Goal: Information Seeking & Learning: Learn about a topic

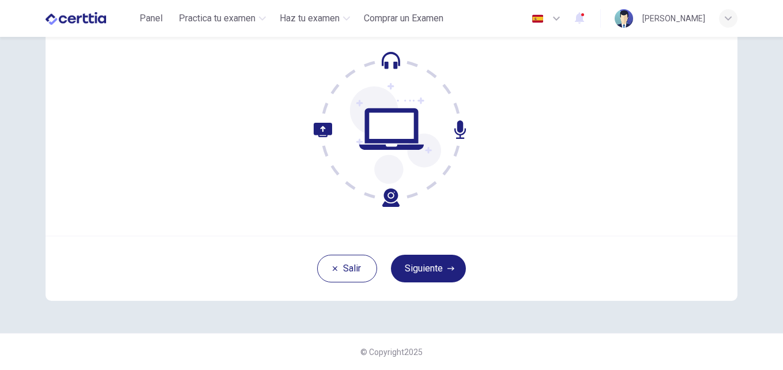
scroll to position [110, 0]
click at [420, 274] on button "Siguiente" at bounding box center [428, 269] width 75 height 28
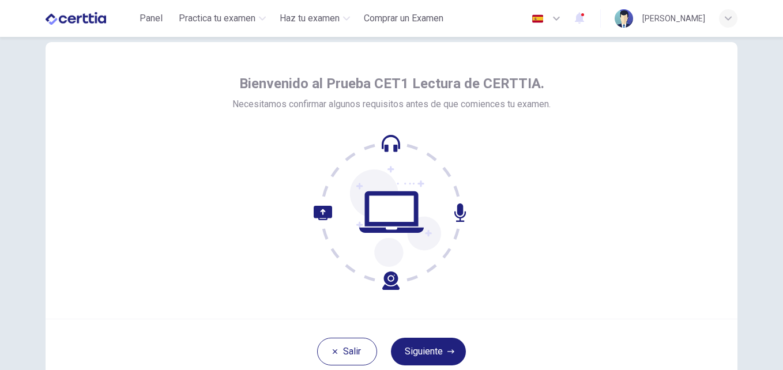
scroll to position [26, 0]
click at [384, 146] on icon at bounding box center [390, 149] width 13 height 7
click at [384, 191] on icon at bounding box center [395, 219] width 91 height 97
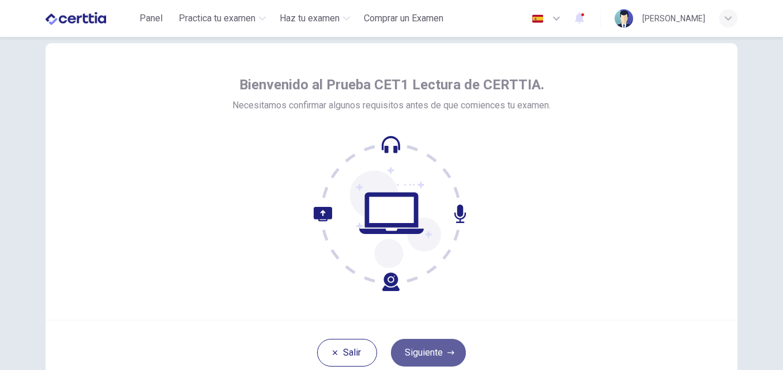
click at [416, 348] on button "Siguiente" at bounding box center [428, 353] width 75 height 28
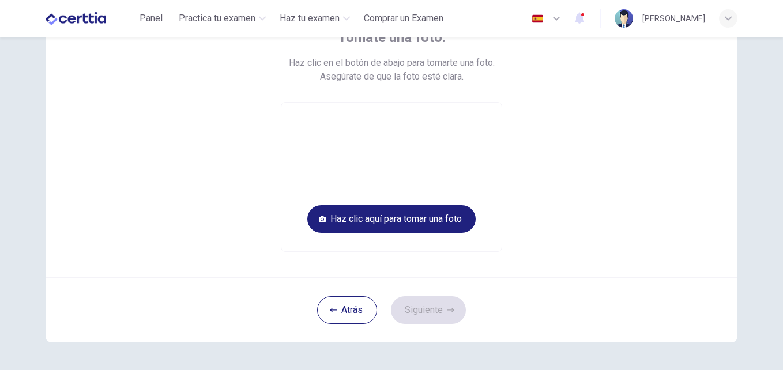
scroll to position [88, 0]
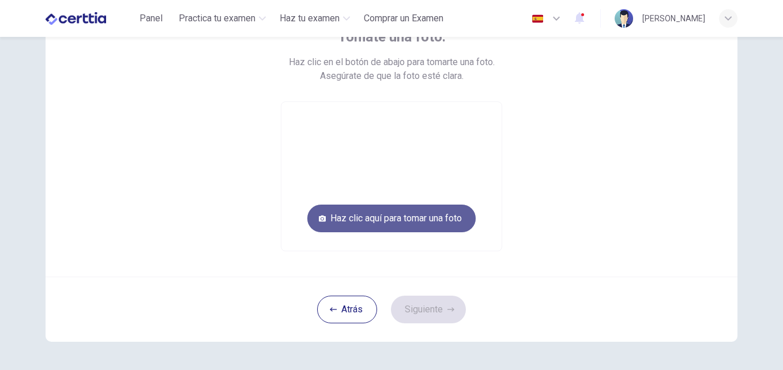
click at [325, 214] on button "Haz clic aquí para tomar una foto" at bounding box center [391, 219] width 168 height 28
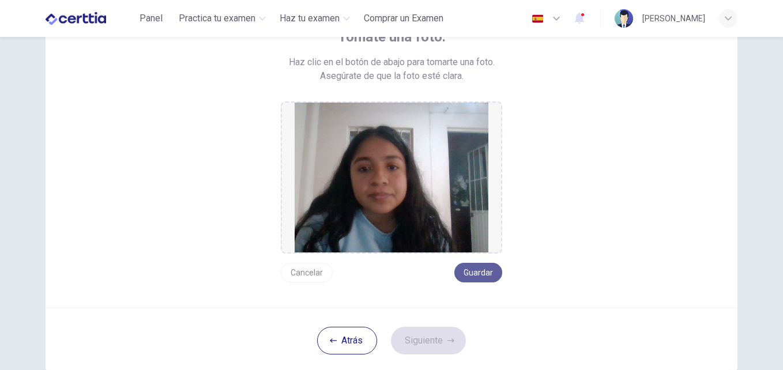
click at [469, 273] on button "Guardar" at bounding box center [478, 273] width 48 height 20
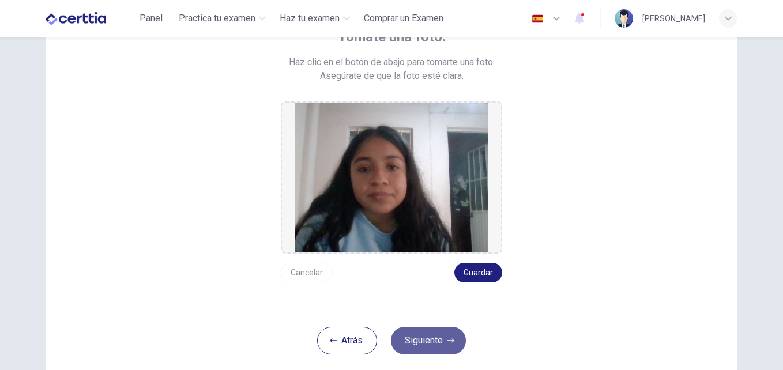
click at [436, 350] on button "Siguiente" at bounding box center [428, 341] width 75 height 28
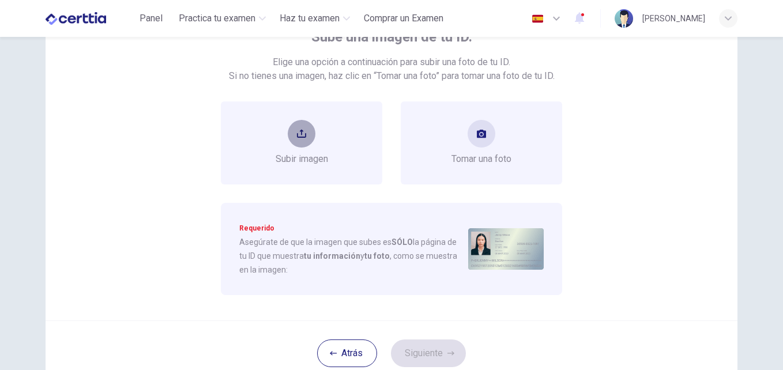
click at [307, 123] on button "upload" at bounding box center [302, 134] width 28 height 28
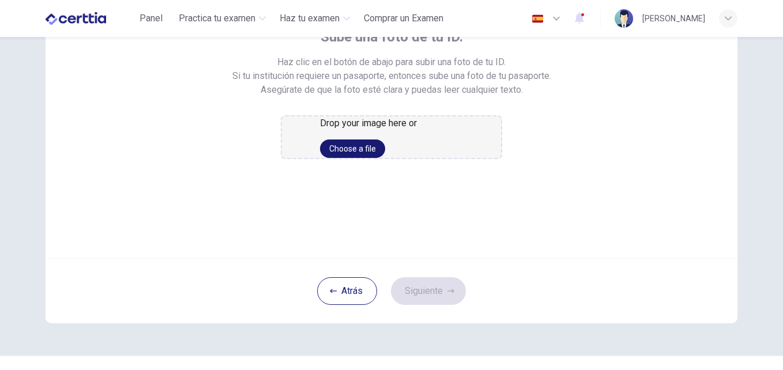
click at [383, 158] on button "Choose a file" at bounding box center [352, 149] width 65 height 18
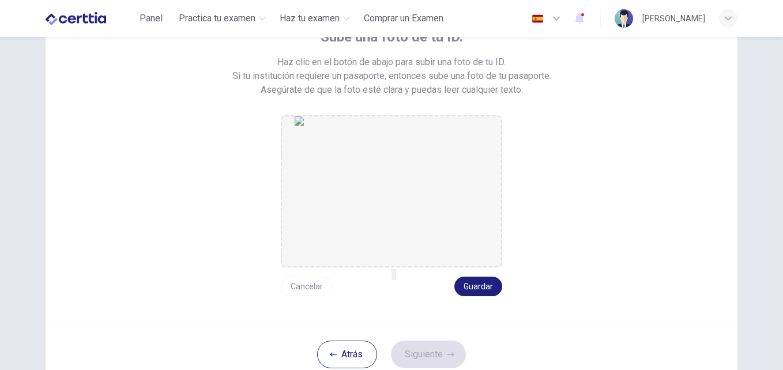
scroll to position [174, 0]
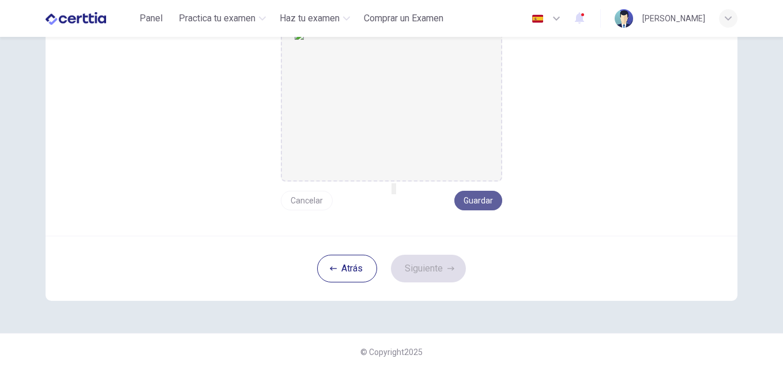
click at [476, 200] on button "Guardar" at bounding box center [478, 201] width 48 height 20
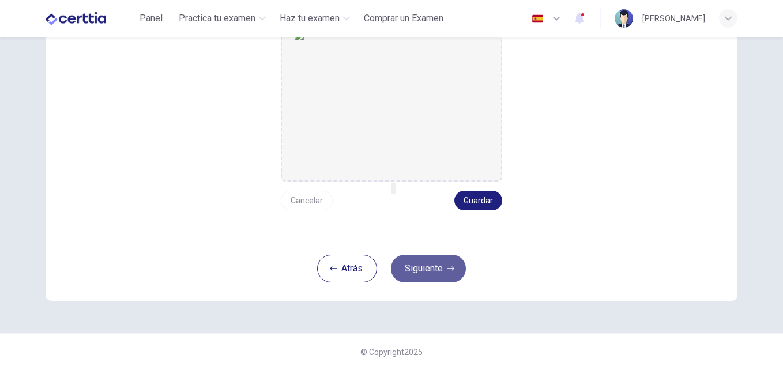
click at [421, 277] on button "Siguiente" at bounding box center [428, 269] width 75 height 28
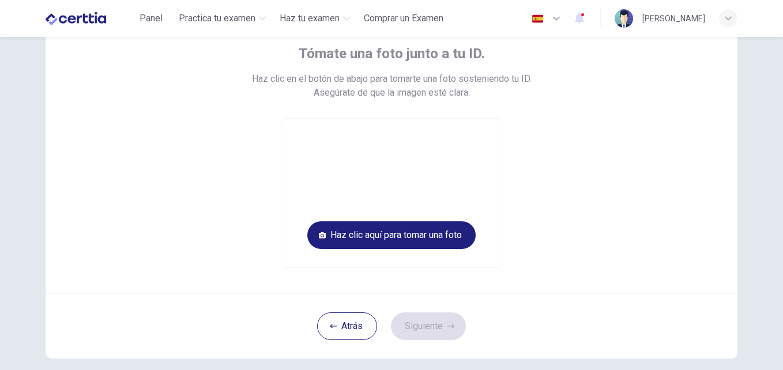
scroll to position [70, 0]
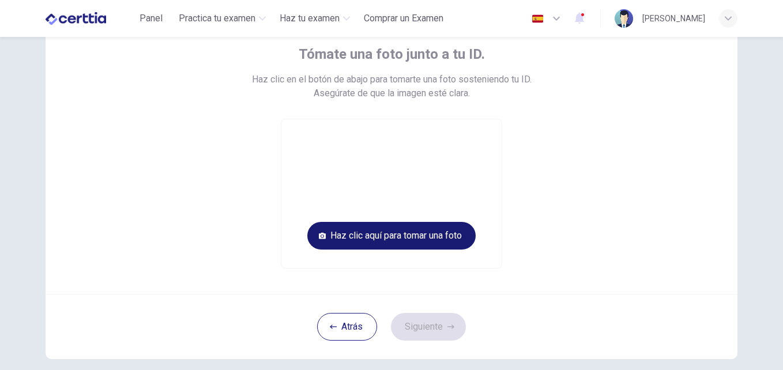
click at [406, 236] on button "Haz clic aquí para tomar una foto" at bounding box center [391, 236] width 168 height 28
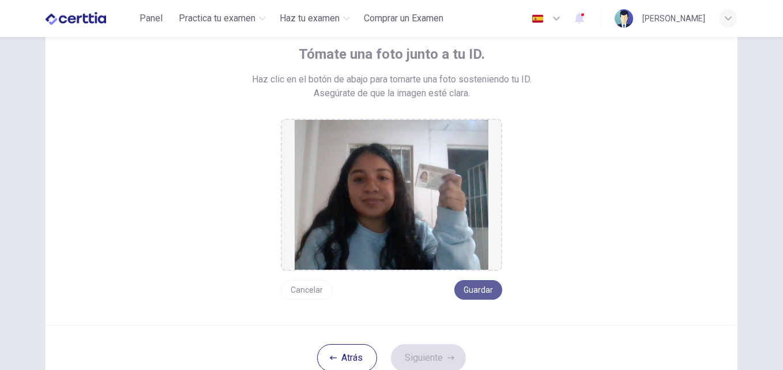
click at [476, 292] on button "Guardar" at bounding box center [478, 290] width 48 height 20
click at [426, 352] on button "Siguiente" at bounding box center [428, 358] width 75 height 28
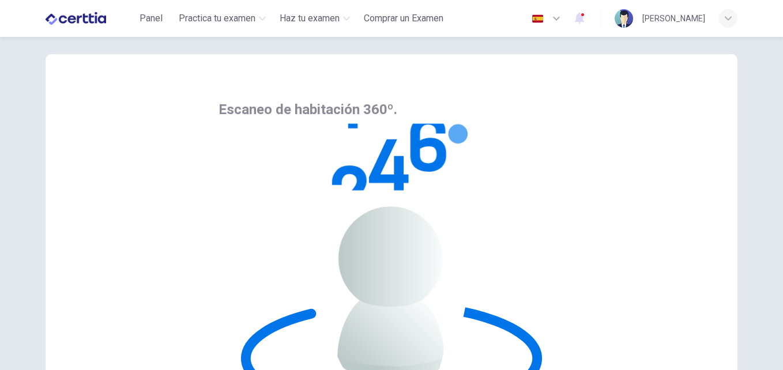
scroll to position [12, 0]
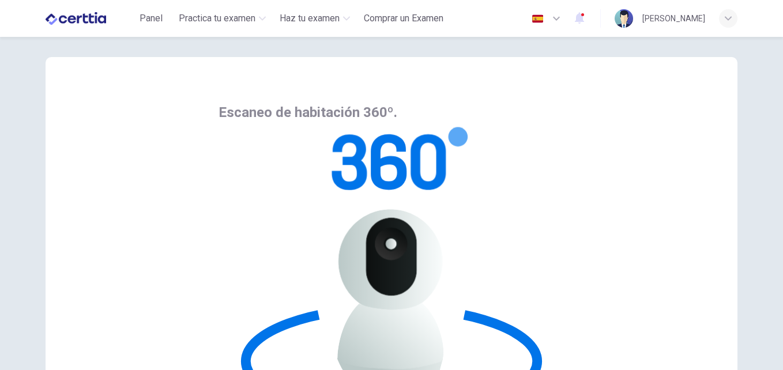
scroll to position [110, 0]
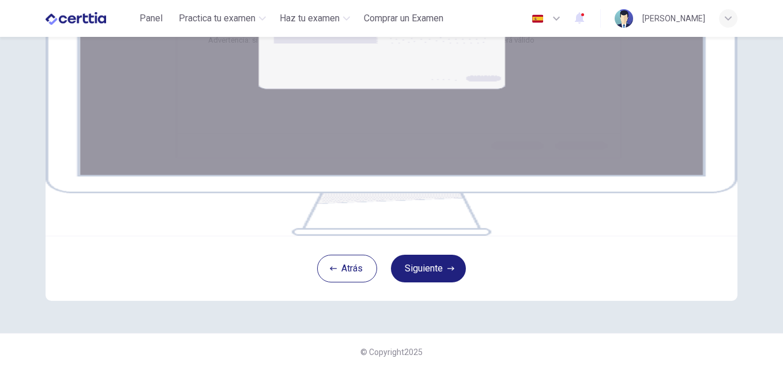
scroll to position [223, 0]
click at [432, 266] on button "Siguiente" at bounding box center [428, 269] width 75 height 28
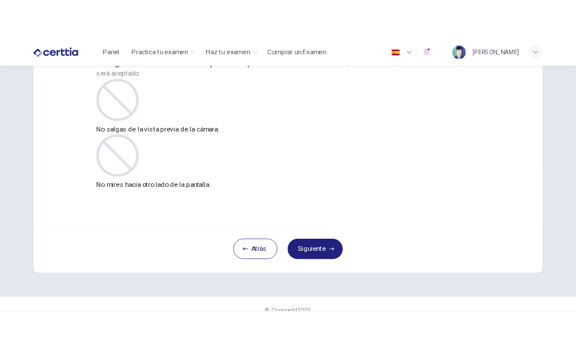
scroll to position [93, 0]
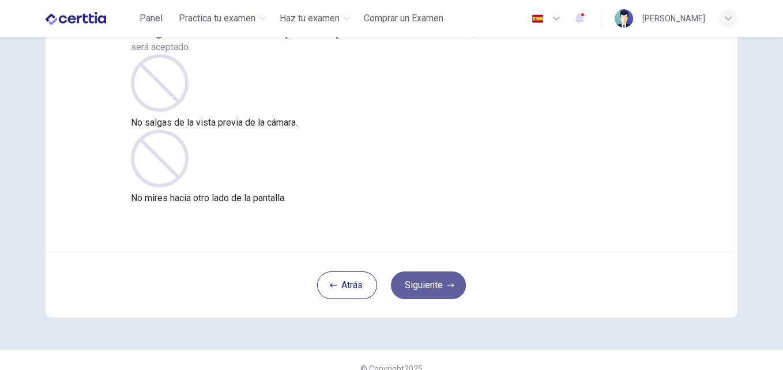
click at [409, 279] on button "Siguiente" at bounding box center [428, 286] width 75 height 28
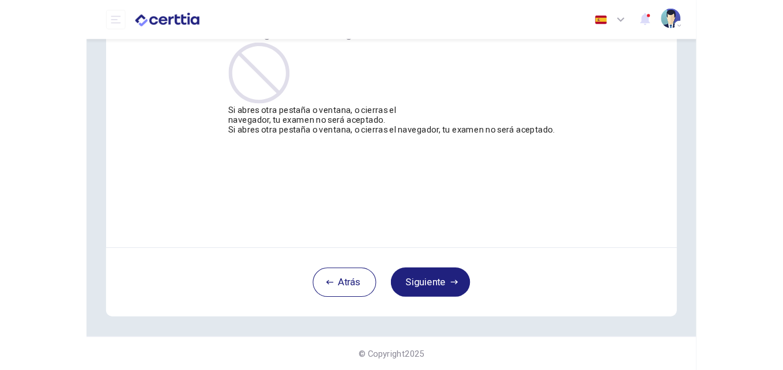
scroll to position [84, 0]
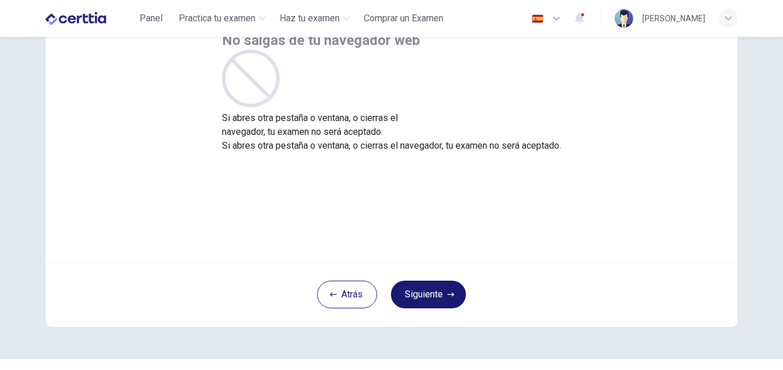
click at [449, 287] on button "Siguiente" at bounding box center [428, 295] width 75 height 28
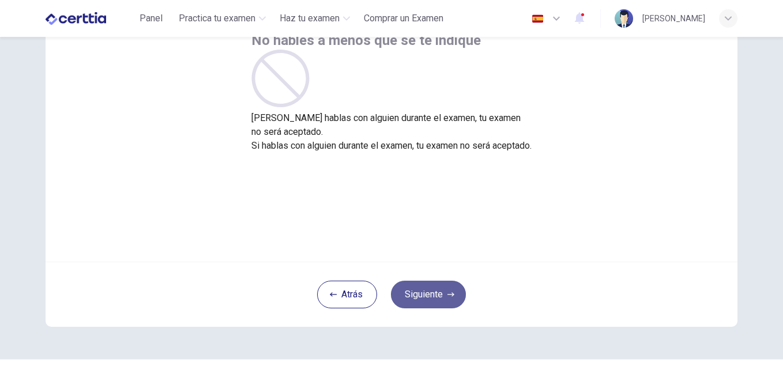
click at [420, 299] on button "Siguiente" at bounding box center [428, 295] width 75 height 28
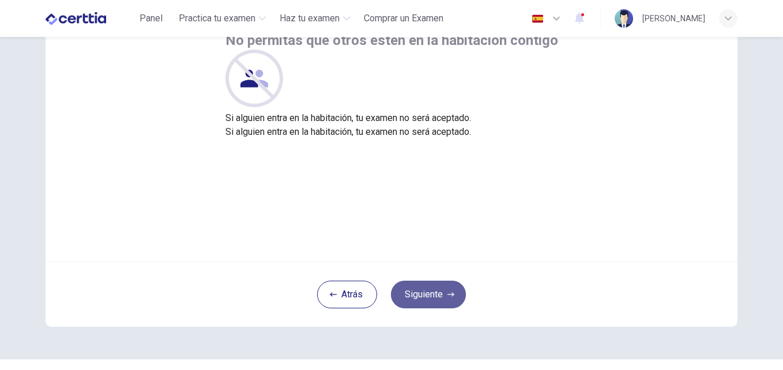
click at [420, 299] on button "Siguiente" at bounding box center [428, 295] width 75 height 28
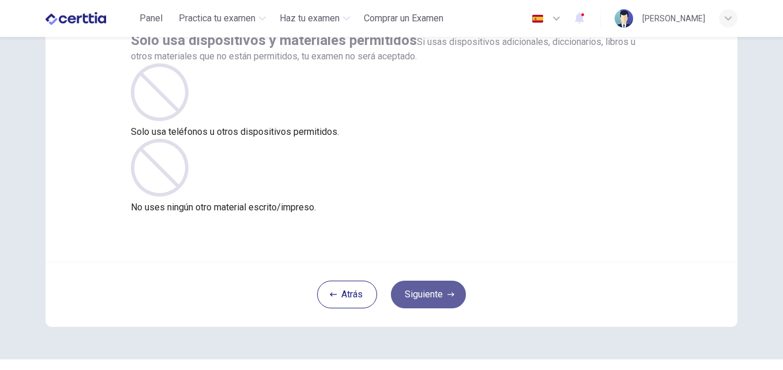
click at [420, 299] on button "Siguiente" at bounding box center [428, 295] width 75 height 28
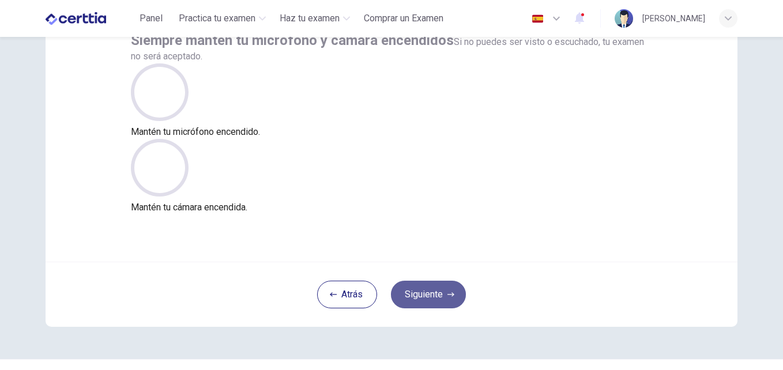
click at [420, 299] on button "Siguiente" at bounding box center [428, 295] width 75 height 28
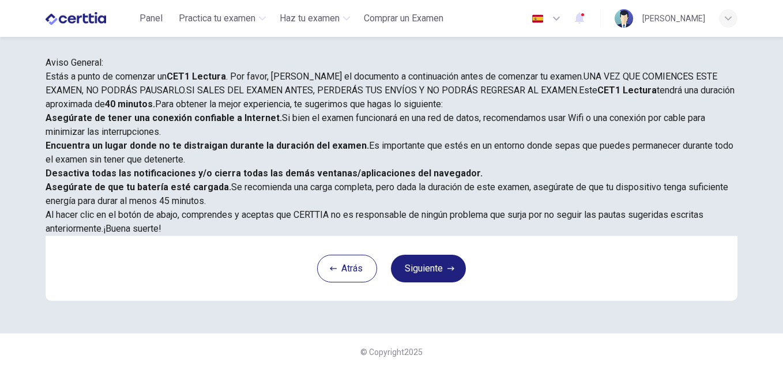
scroll to position [0, 0]
click at [433, 282] on button "Siguiente" at bounding box center [428, 269] width 75 height 28
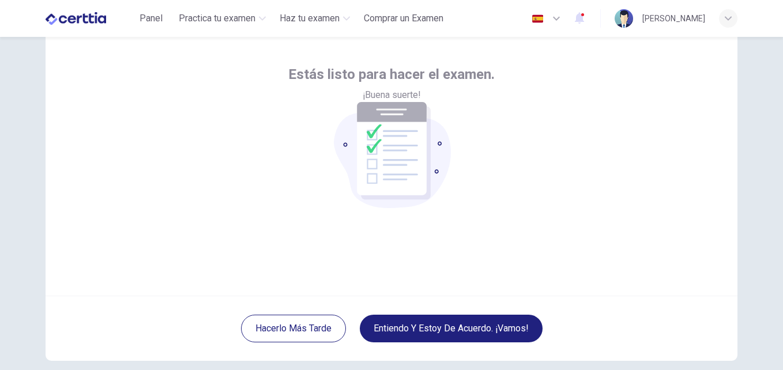
scroll to position [110, 0]
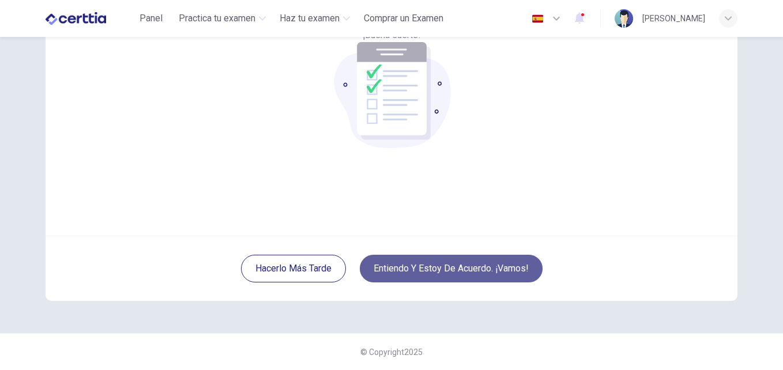
click at [440, 271] on button "Entiendo y estoy de acuerdo. ¡Vamos!" at bounding box center [451, 269] width 183 height 28
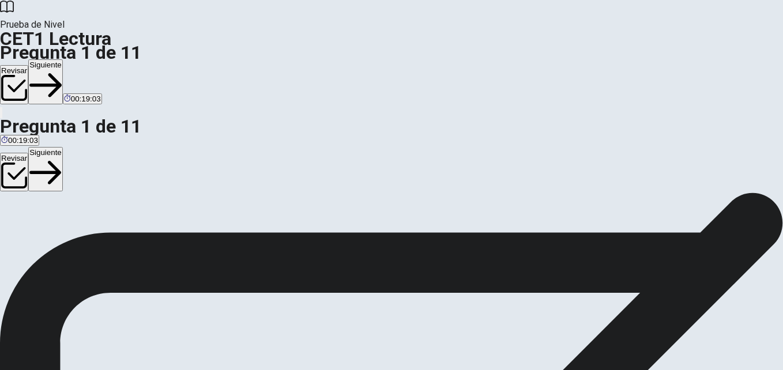
scroll to position [3, 0]
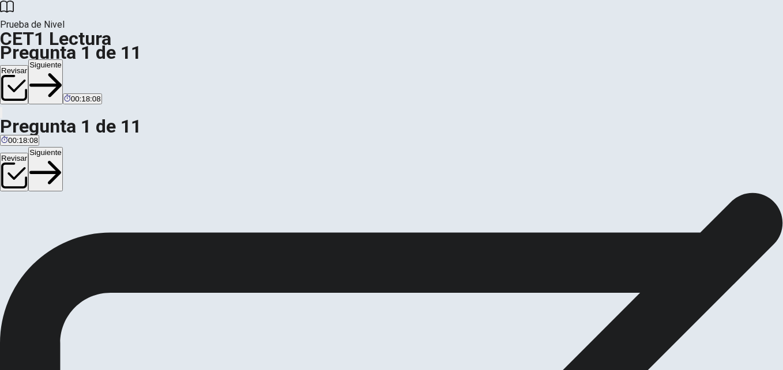
scroll to position [150, 0]
click at [63, 59] on button "Siguiente" at bounding box center [45, 81] width 35 height 45
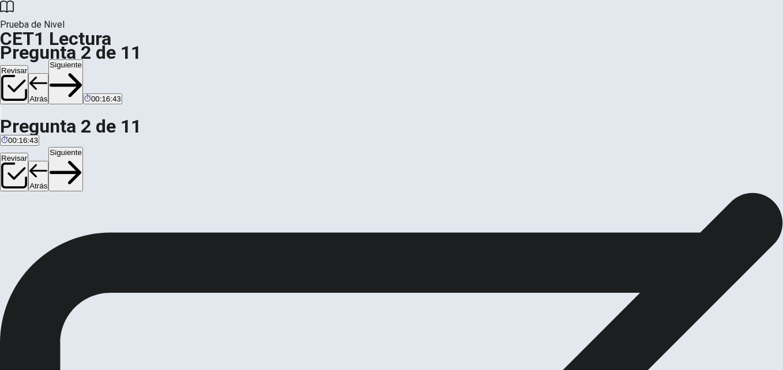
scroll to position [300, 0]
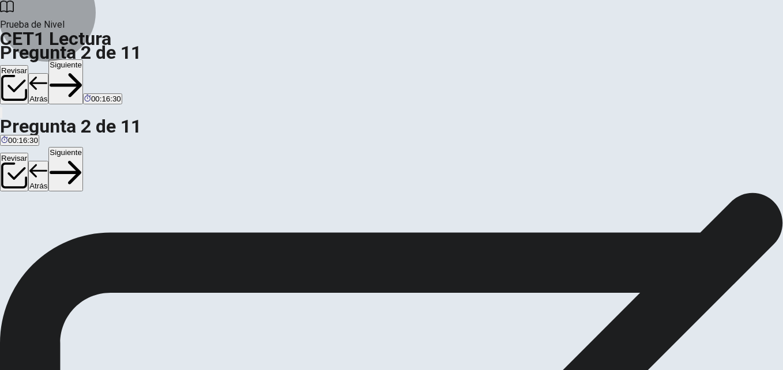
click at [83, 59] on button "Siguiente" at bounding box center [65, 81] width 35 height 45
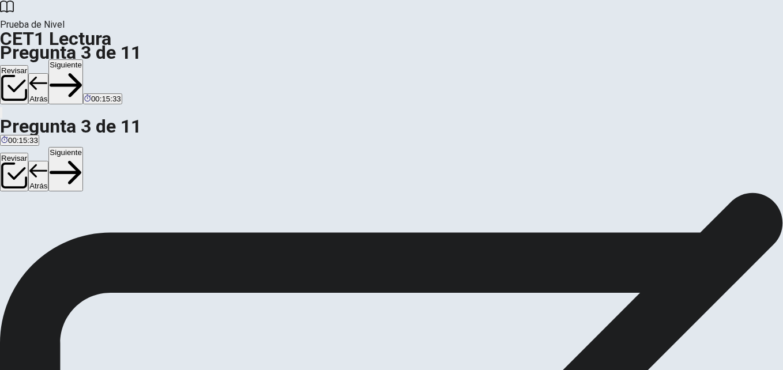
scroll to position [330, 0]
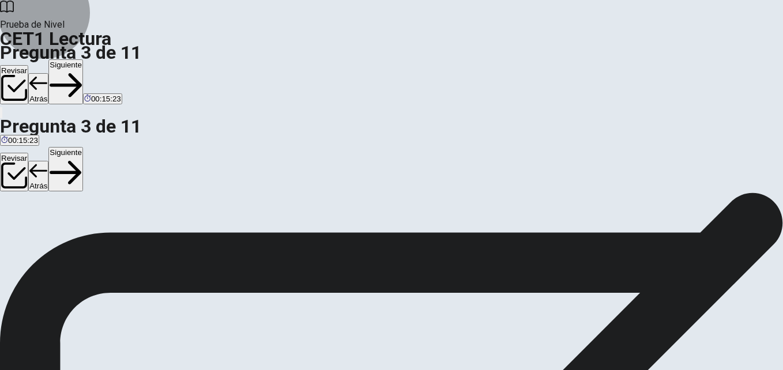
click at [83, 59] on button "Siguiente" at bounding box center [65, 81] width 35 height 45
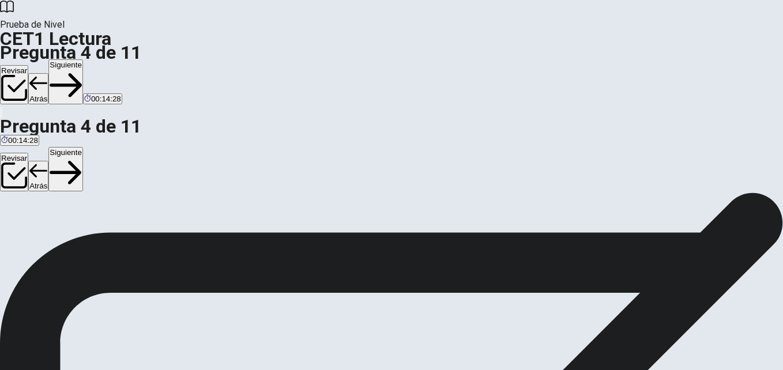
scroll to position [19, 0]
click at [83, 59] on button "Siguiente" at bounding box center [65, 81] width 35 height 45
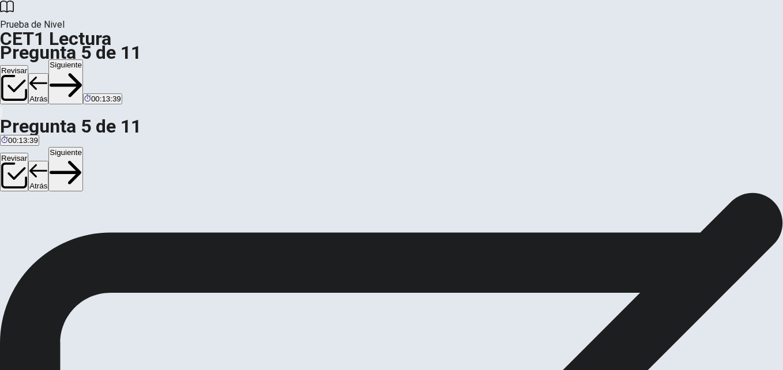
click at [83, 59] on button "Siguiente" at bounding box center [65, 81] width 35 height 45
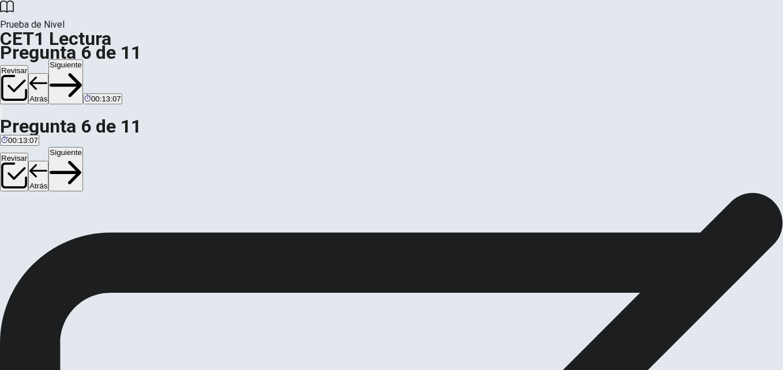
click at [83, 59] on button "Siguiente" at bounding box center [65, 81] width 35 height 45
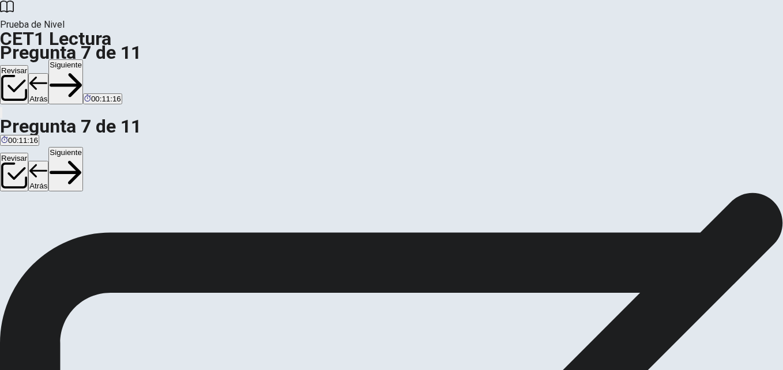
click at [83, 59] on button "Siguiente" at bounding box center [65, 81] width 35 height 45
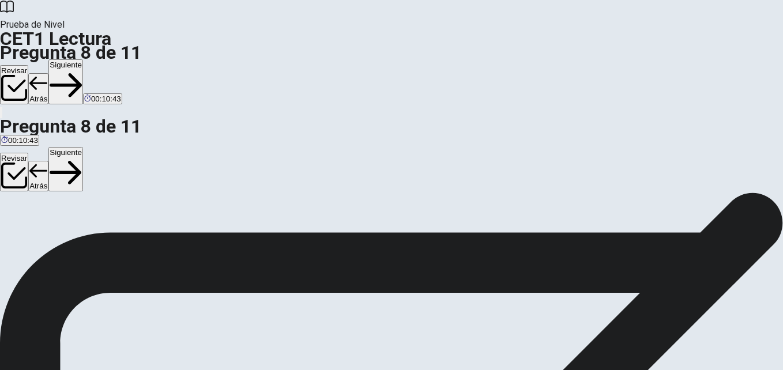
scroll to position [32, 0]
click at [83, 59] on button "Siguiente" at bounding box center [65, 81] width 35 height 45
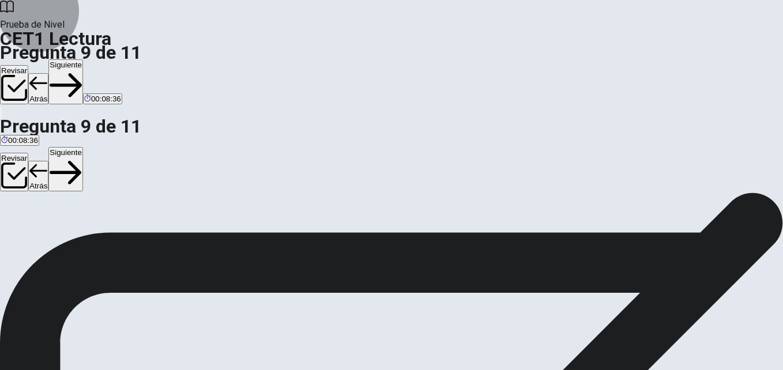
click at [83, 59] on button "Siguiente" at bounding box center [65, 81] width 35 height 45
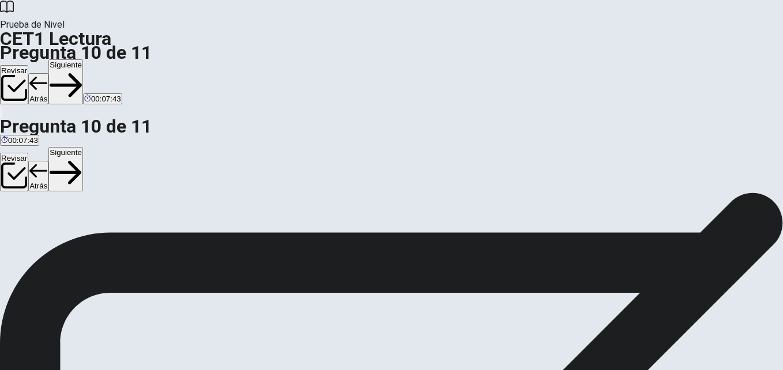
scroll to position [47, 0]
drag, startPoint x: 182, startPoint y: 272, endPoint x: 359, endPoint y: 240, distance: 180.5
drag, startPoint x: 144, startPoint y: 280, endPoint x: 148, endPoint y: 236, distance: 44.1
drag, startPoint x: 168, startPoint y: 236, endPoint x: 584, endPoint y: 209, distance: 417.0
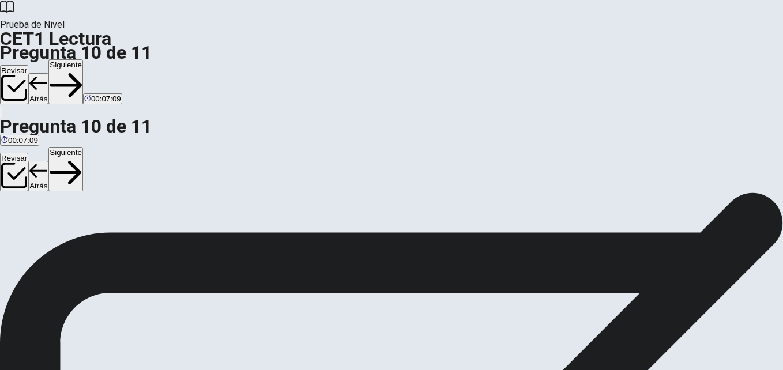
scroll to position [81, 0]
drag, startPoint x: 146, startPoint y: 285, endPoint x: 596, endPoint y: 210, distance: 455.9
drag, startPoint x: 172, startPoint y: 223, endPoint x: 344, endPoint y: 212, distance: 171.6
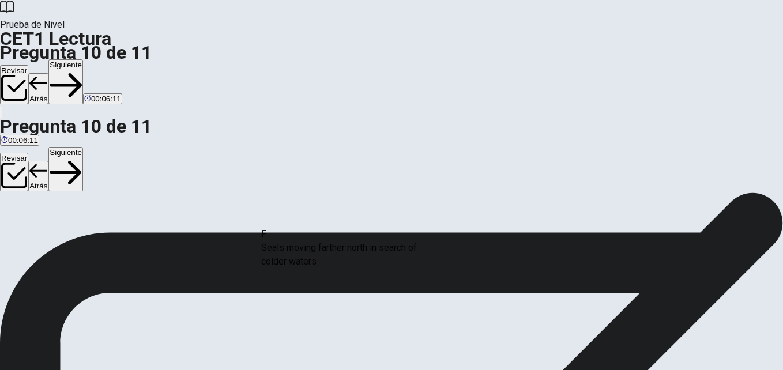
drag, startPoint x: 126, startPoint y: 273, endPoint x: 326, endPoint y: 257, distance: 200.1
drag, startPoint x: 306, startPoint y: 225, endPoint x: 597, endPoint y: 248, distance: 292.0
drag, startPoint x: 356, startPoint y: 221, endPoint x: 602, endPoint y: 268, distance: 250.6
drag, startPoint x: 332, startPoint y: 216, endPoint x: 578, endPoint y: 274, distance: 252.8
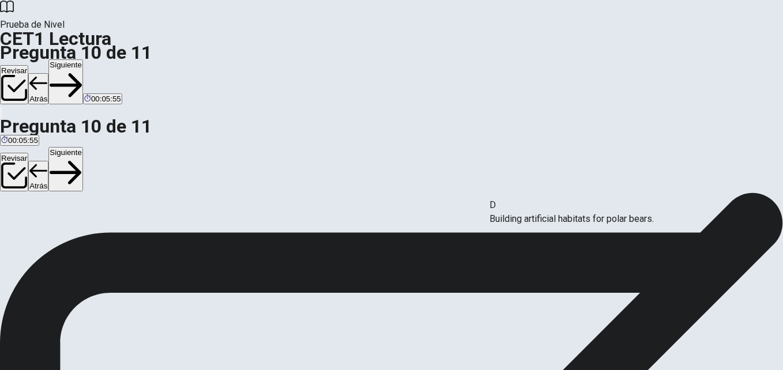
drag, startPoint x: 305, startPoint y: 174, endPoint x: 545, endPoint y: 223, distance: 245.3
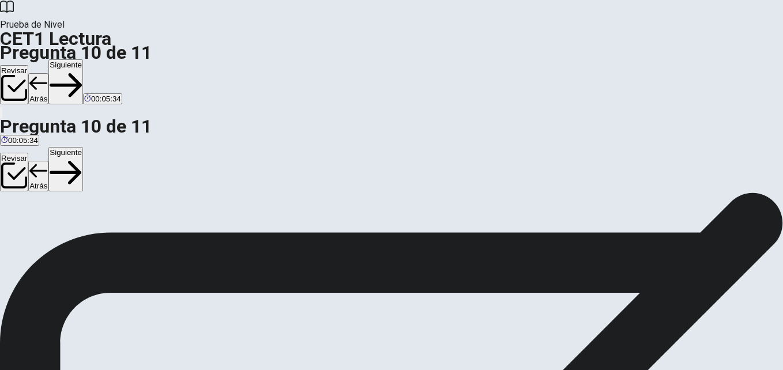
drag, startPoint x: 320, startPoint y: 218, endPoint x: 580, endPoint y: 254, distance: 263.0
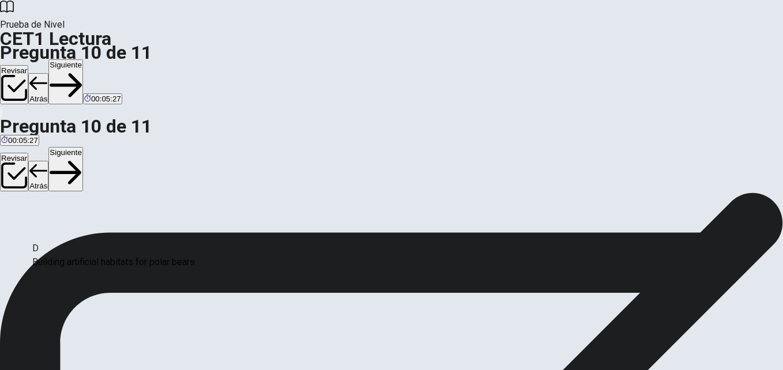
drag, startPoint x: 387, startPoint y: 212, endPoint x: 184, endPoint y: 262, distance: 208.9
drag, startPoint x: 161, startPoint y: 216, endPoint x: 366, endPoint y: 267, distance: 211.5
drag, startPoint x: 152, startPoint y: 217, endPoint x: 574, endPoint y: 272, distance: 425.5
drag, startPoint x: 159, startPoint y: 209, endPoint x: 606, endPoint y: 259, distance: 450.1
drag, startPoint x: 145, startPoint y: 209, endPoint x: 624, endPoint y: 274, distance: 484.0
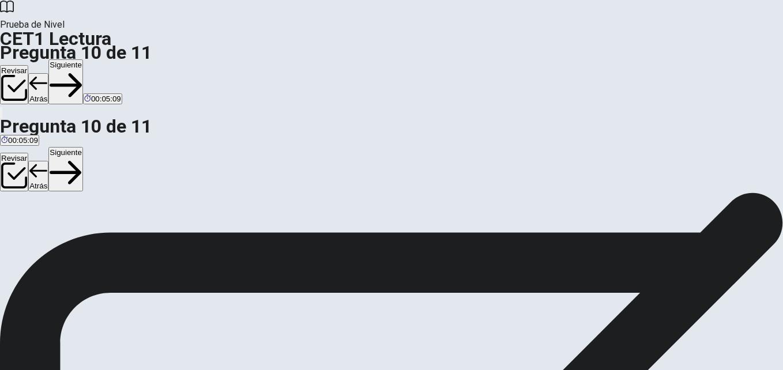
scroll to position [150, 0]
drag, startPoint x: 150, startPoint y: 170, endPoint x: 598, endPoint y: 257, distance: 455.6
drag, startPoint x: 142, startPoint y: 171, endPoint x: 116, endPoint y: 178, distance: 26.4
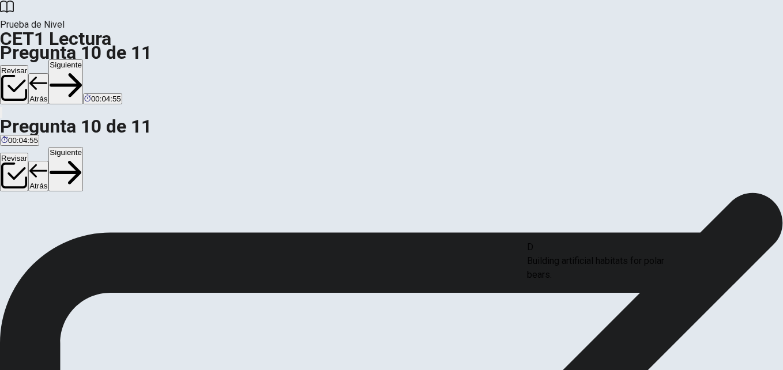
drag, startPoint x: 129, startPoint y: 220, endPoint x: 590, endPoint y: 276, distance: 463.9
drag, startPoint x: 121, startPoint y: 178, endPoint x: 550, endPoint y: 285, distance: 442.2
drag, startPoint x: 150, startPoint y: 161, endPoint x: 613, endPoint y: 288, distance: 480.0
drag, startPoint x: 150, startPoint y: 115, endPoint x: 579, endPoint y: 223, distance: 442.8
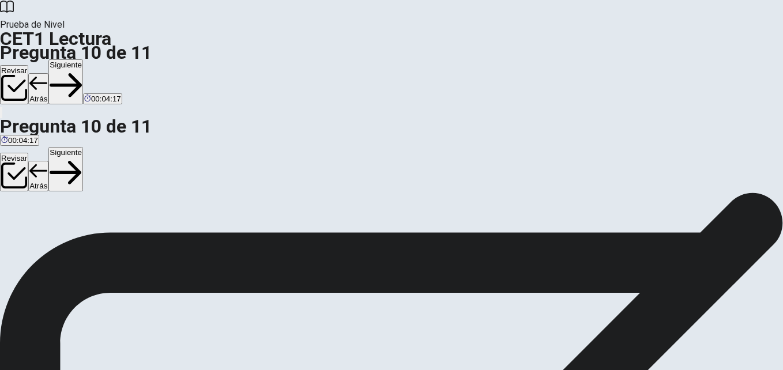
scroll to position [150, 0]
drag, startPoint x: 152, startPoint y: 126, endPoint x: 377, endPoint y: 286, distance: 276.1
drag, startPoint x: 154, startPoint y: 118, endPoint x: 160, endPoint y: 120, distance: 6.2
drag, startPoint x: 302, startPoint y: 224, endPoint x: 108, endPoint y: 218, distance: 193.8
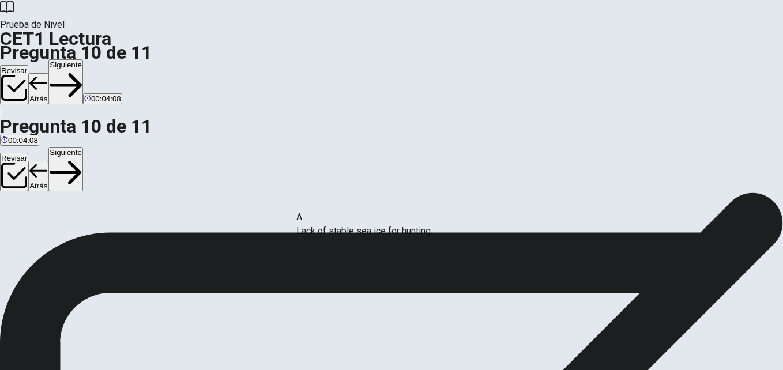
drag, startPoint x: 127, startPoint y: 110, endPoint x: 364, endPoint y: 234, distance: 267.4
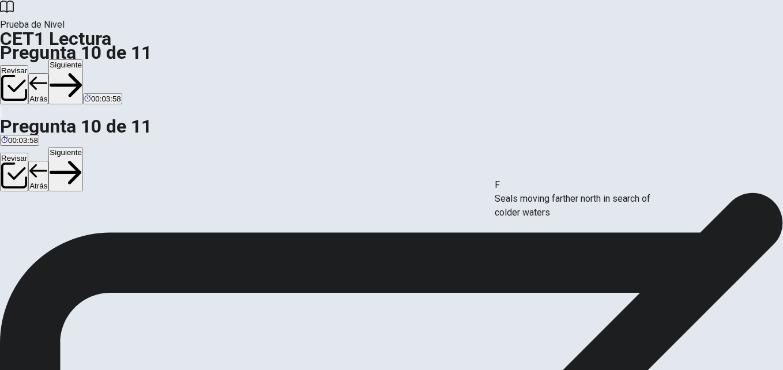
drag, startPoint x: 172, startPoint y: 166, endPoint x: 602, endPoint y: 210, distance: 432.3
click at [83, 59] on button "Siguiente" at bounding box center [65, 81] width 35 height 45
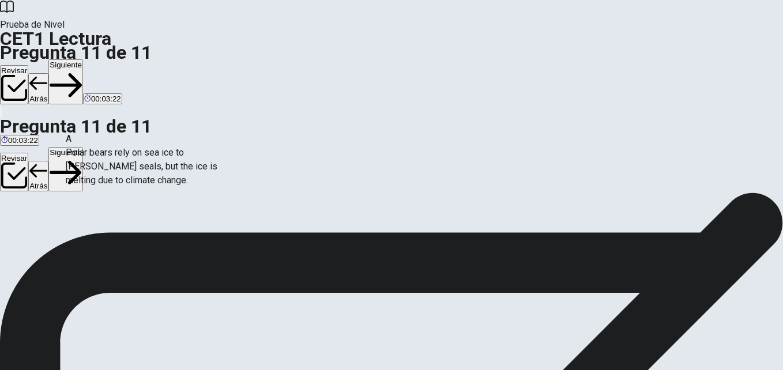
drag, startPoint x: 144, startPoint y: 150, endPoint x: 195, endPoint y: 162, distance: 52.6
drag, startPoint x: 145, startPoint y: 166, endPoint x: 199, endPoint y: 172, distance: 55.1
drag, startPoint x: 81, startPoint y: 162, endPoint x: 168, endPoint y: 160, distance: 87.1
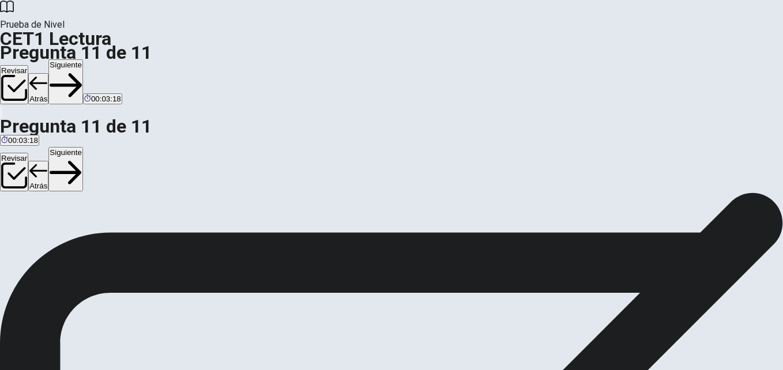
scroll to position [0, 0]
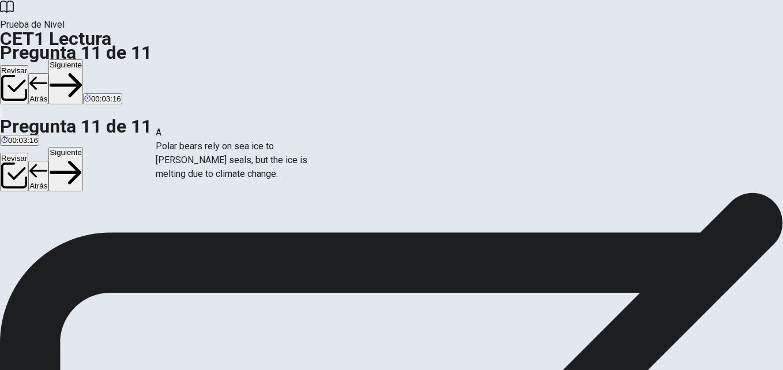
drag, startPoint x: 130, startPoint y: 155, endPoint x: 325, endPoint y: 161, distance: 194.9
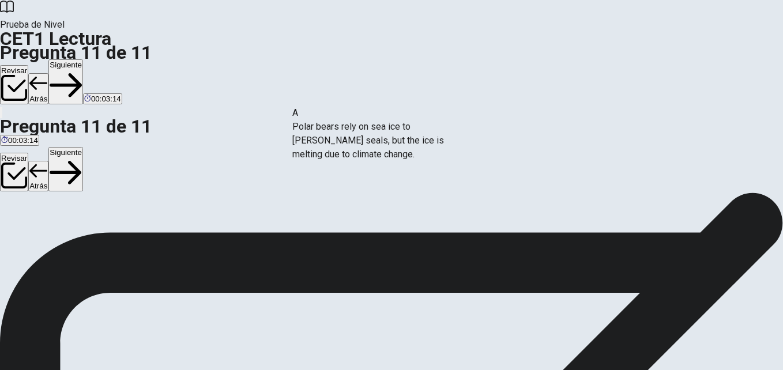
drag, startPoint x: 164, startPoint y: 162, endPoint x: 397, endPoint y: 145, distance: 233.0
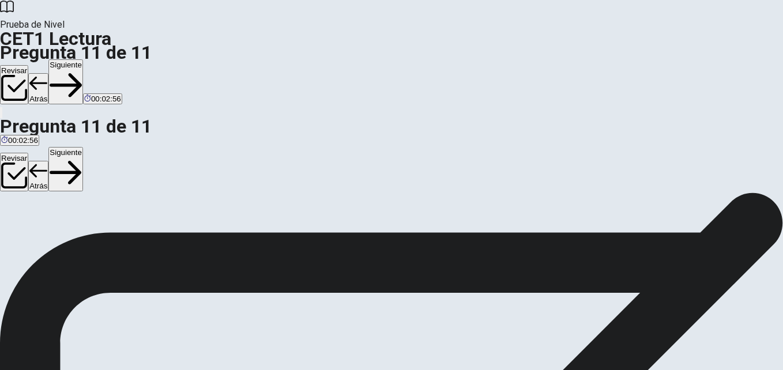
scroll to position [189, 0]
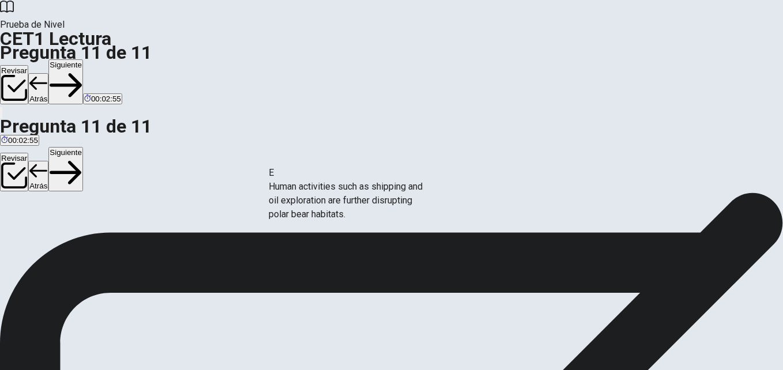
drag, startPoint x: 126, startPoint y: 208, endPoint x: 335, endPoint y: 205, distance: 209.9
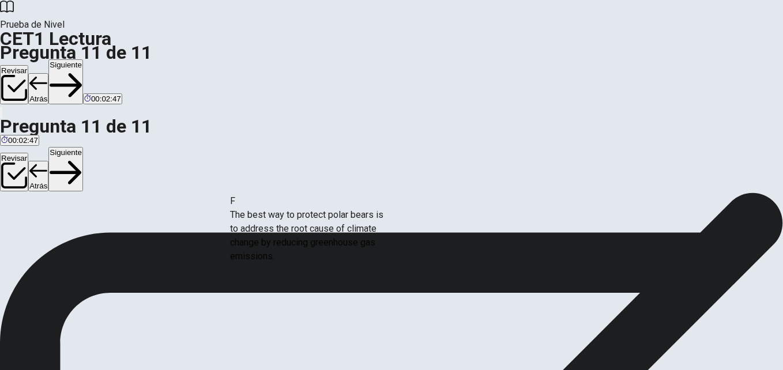
scroll to position [7, 0]
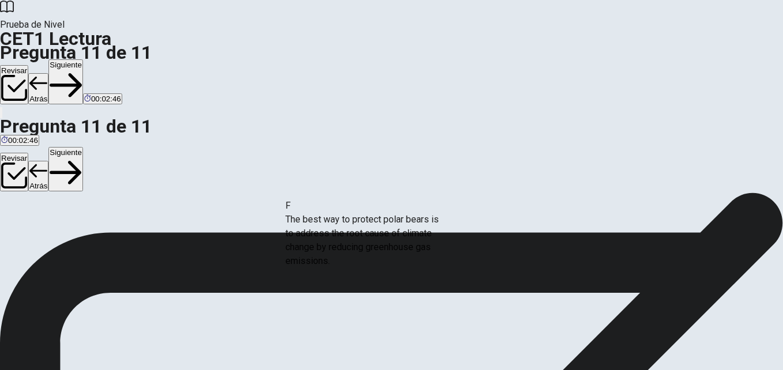
drag, startPoint x: 130, startPoint y: 257, endPoint x: 353, endPoint y: 257, distance: 222.5
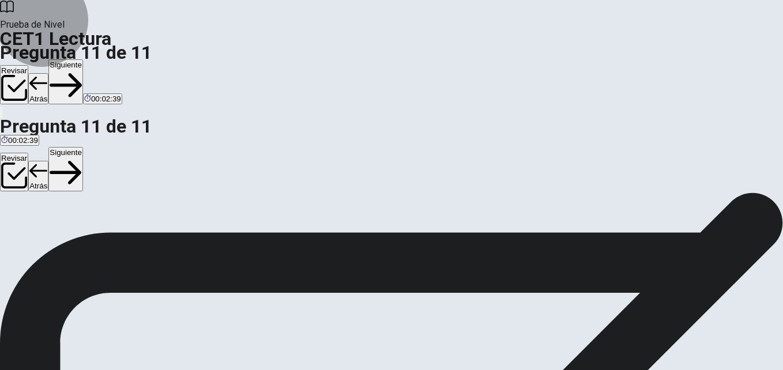
click at [83, 59] on button "Siguiente" at bounding box center [65, 81] width 35 height 45
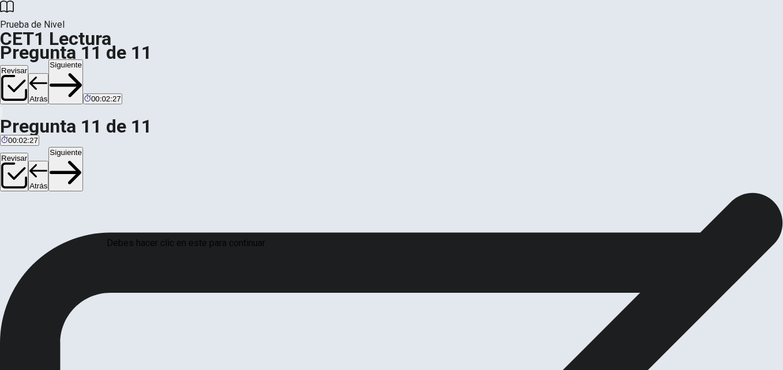
scroll to position [78, 0]
click at [603, 370] on div at bounding box center [391, 370] width 783 height 0
drag, startPoint x: 780, startPoint y: 218, endPoint x: 776, endPoint y: 274, distance: 56.1
click at [776, 370] on div at bounding box center [391, 370] width 783 height 0
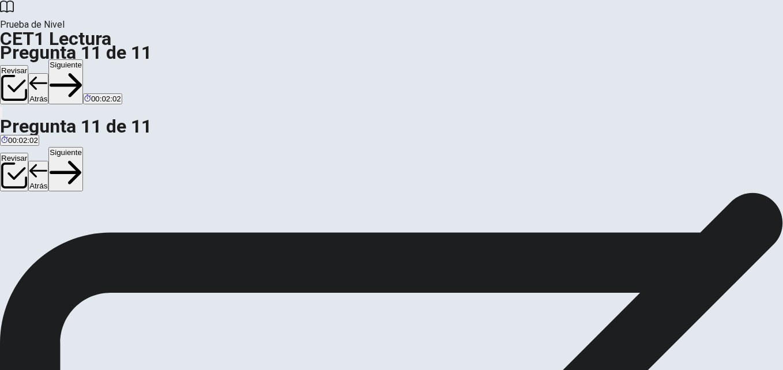
click at [27, 75] on icon "button" at bounding box center [14, 88] width 26 height 26
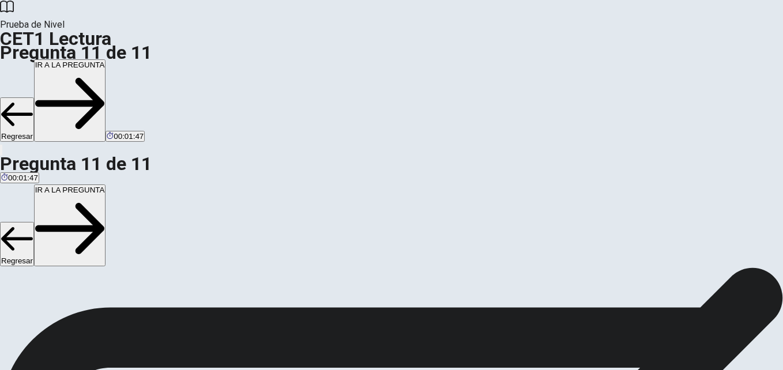
scroll to position [0, 0]
click at [106, 59] on button "IR A LA PREGUNTA" at bounding box center [70, 100] width 72 height 82
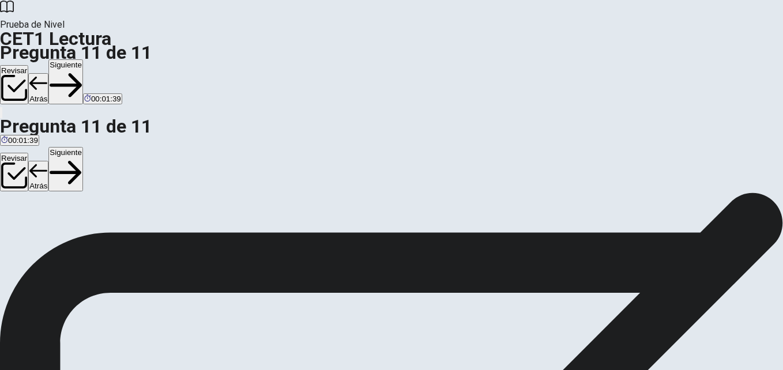
scroll to position [150, 0]
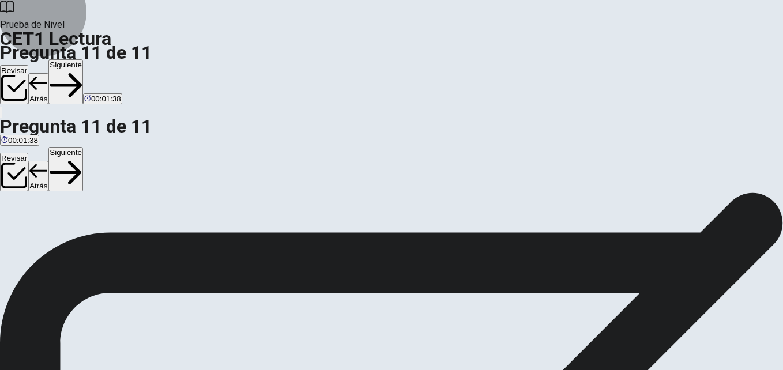
click at [83, 59] on button "Siguiente" at bounding box center [65, 81] width 35 height 45
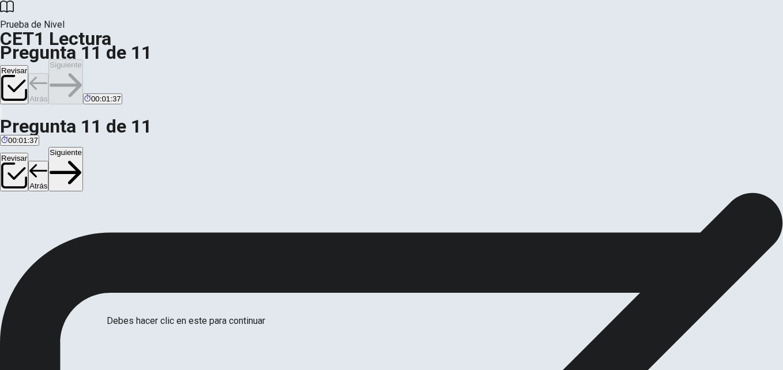
scroll to position [78, 0]
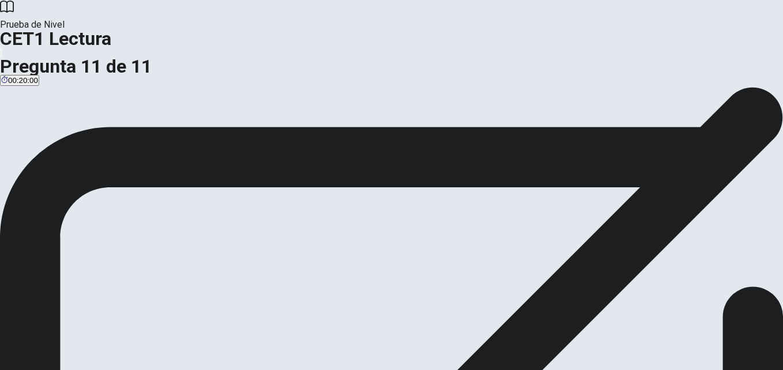
scroll to position [50, 0]
